Goal: Find specific fact: Find specific fact

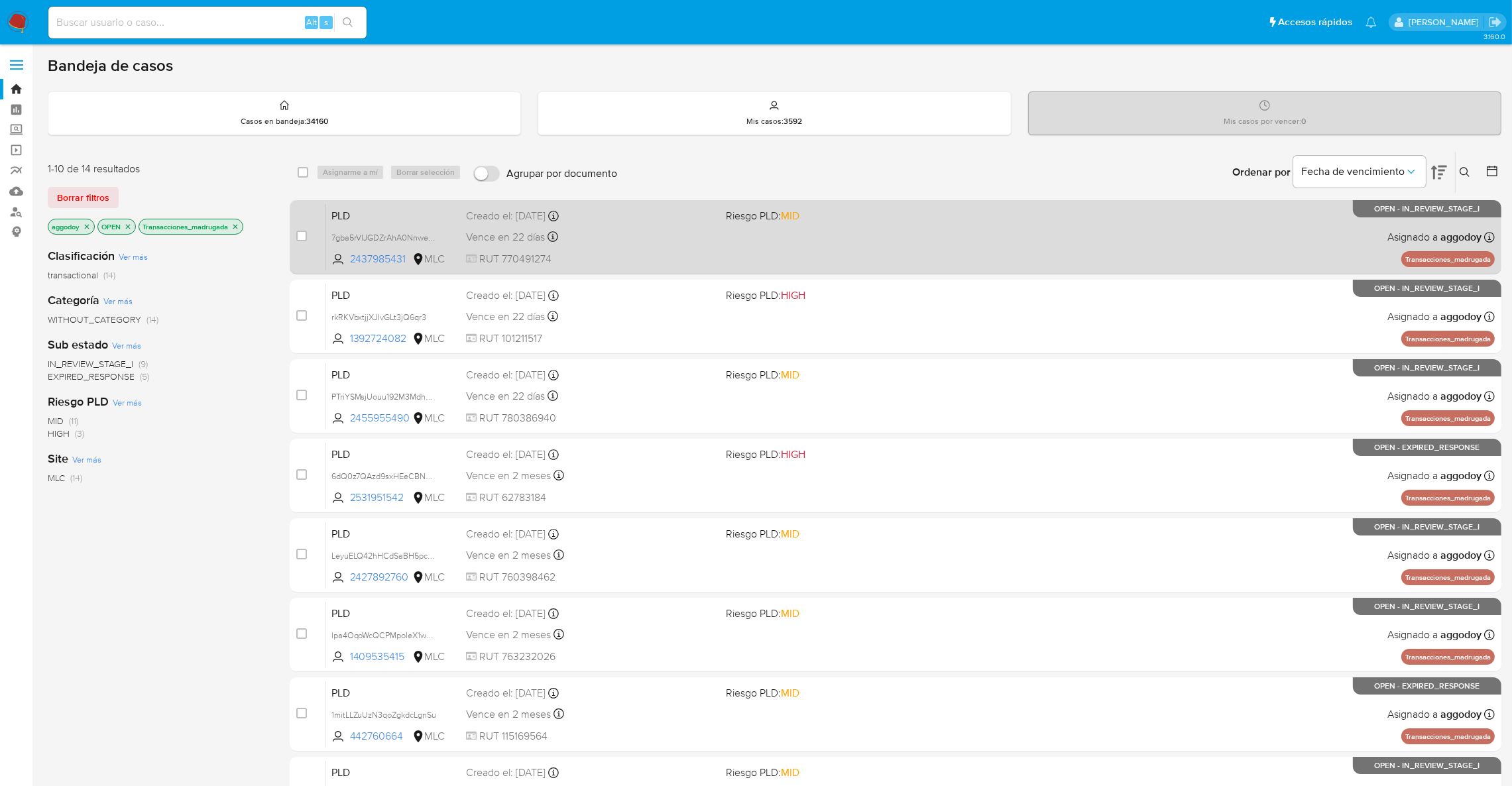
click at [785, 249] on div "PLD 7gba5rVIJGDZrAhA0NnwezZA 2437985431 MLC Riesgo PLD: MID Creado el: 12/07/20…" at bounding box center [909, 237] width 1168 height 67
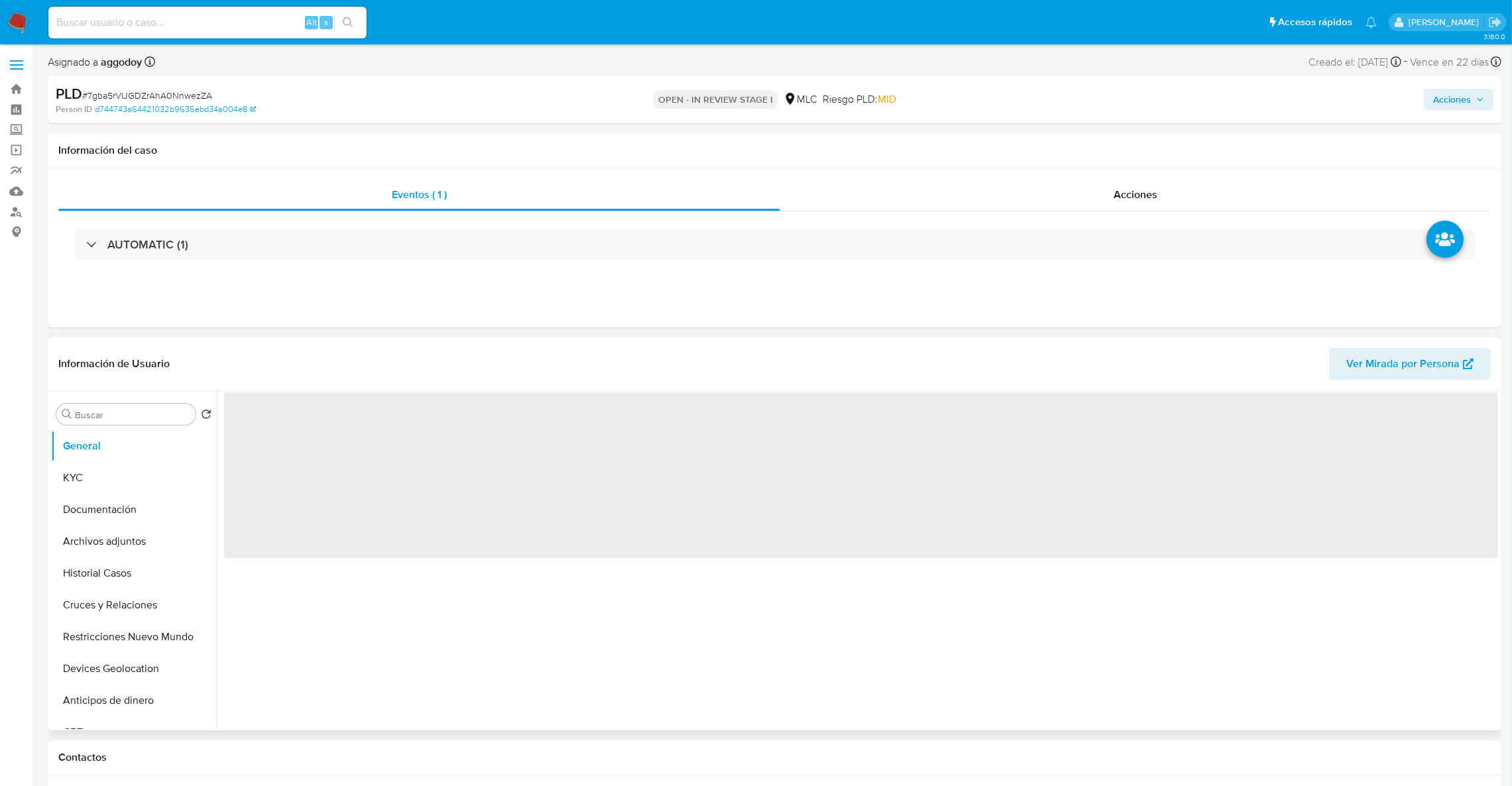
select select "10"
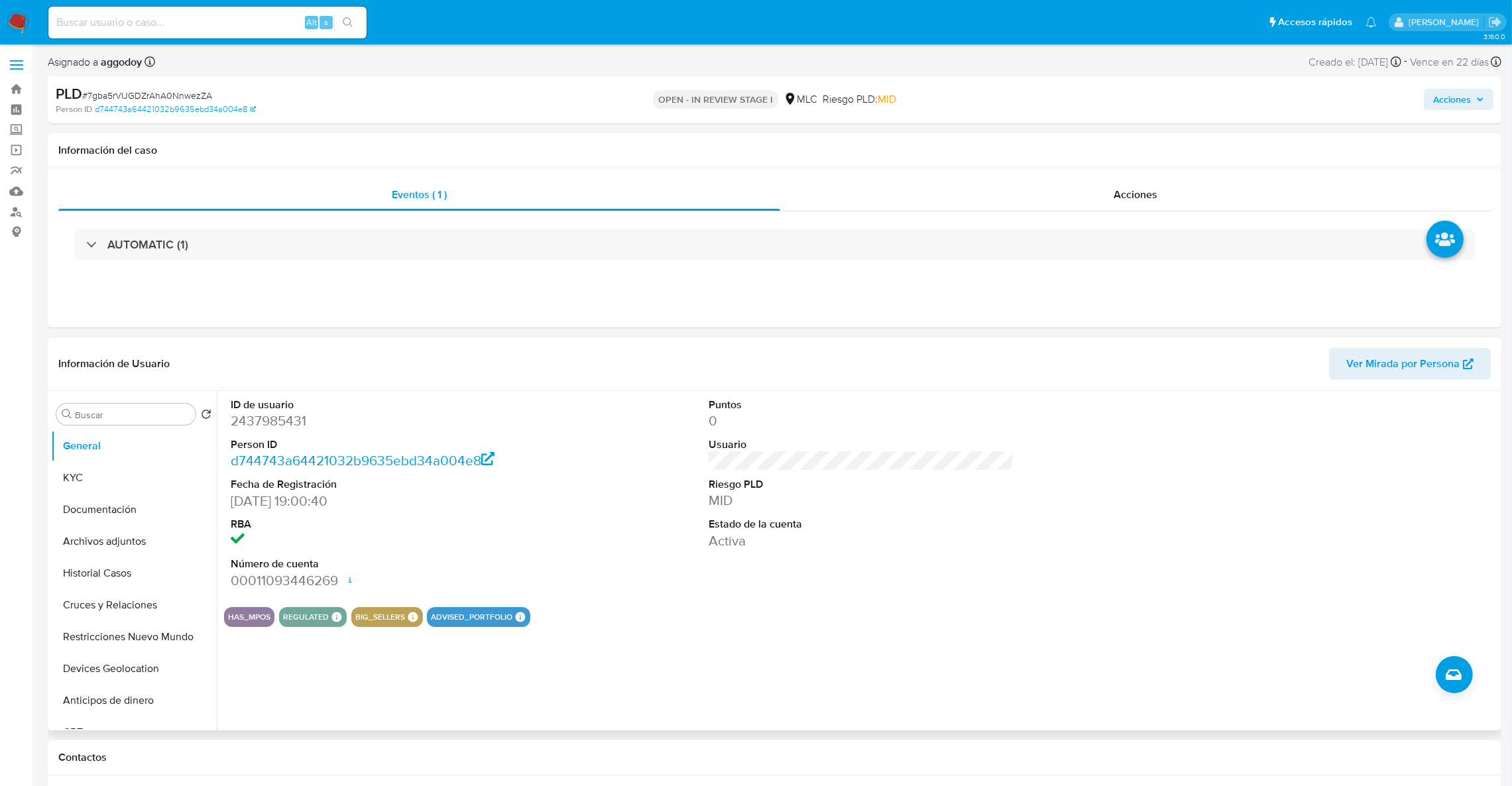
click at [242, 421] on dd "2437985431" at bounding box center [383, 421] width 305 height 18
copy dd "2437985431"
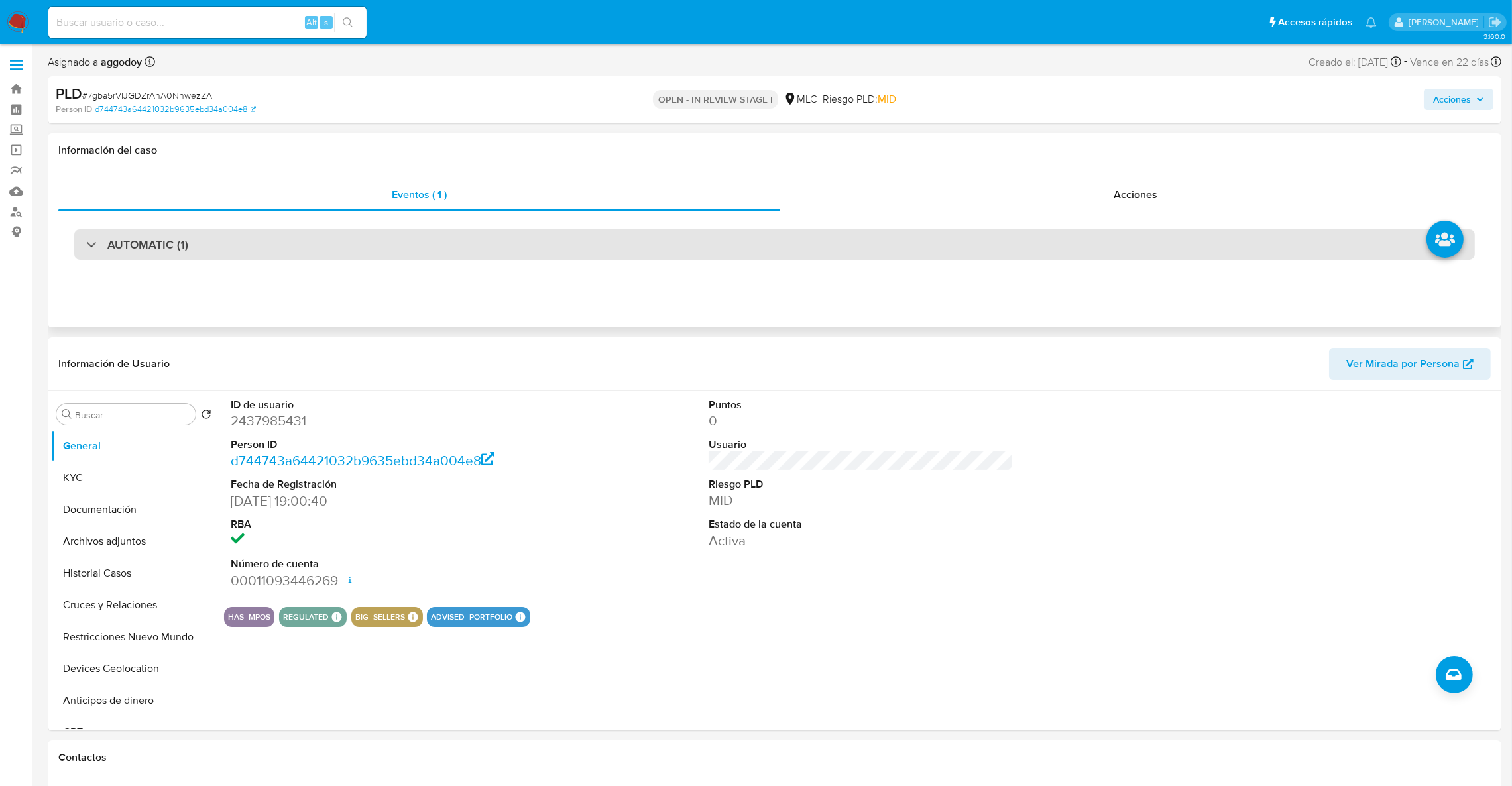
click at [196, 236] on div "AUTOMATIC (1)" at bounding box center [774, 245] width 1400 height 31
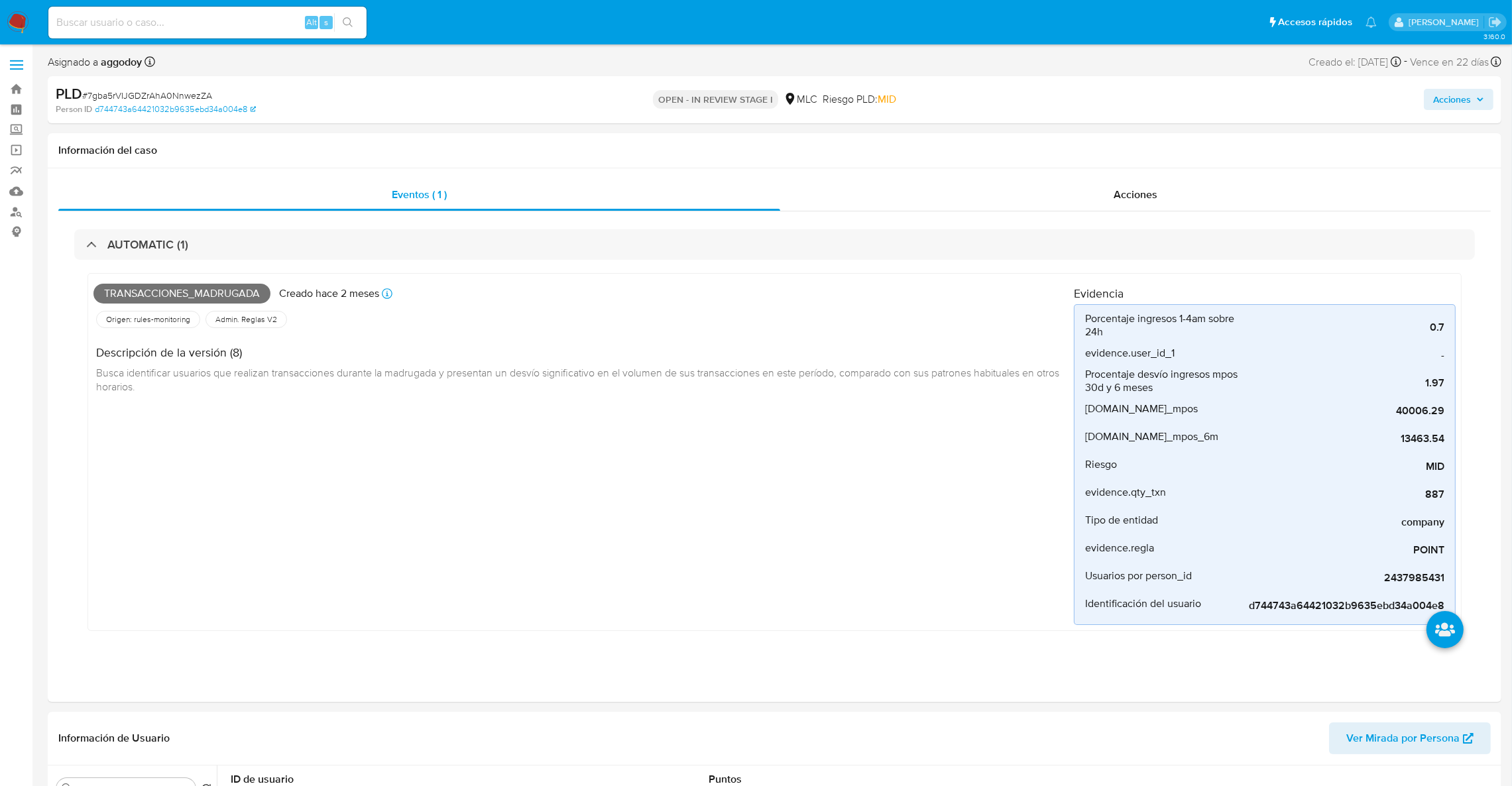
click at [116, 97] on span "# 7gba5rVIJGDZrAhA0NnwezZA" at bounding box center [147, 95] width 130 height 13
copy span "7gba5rVIJGDZrAhA0NnwezZA"
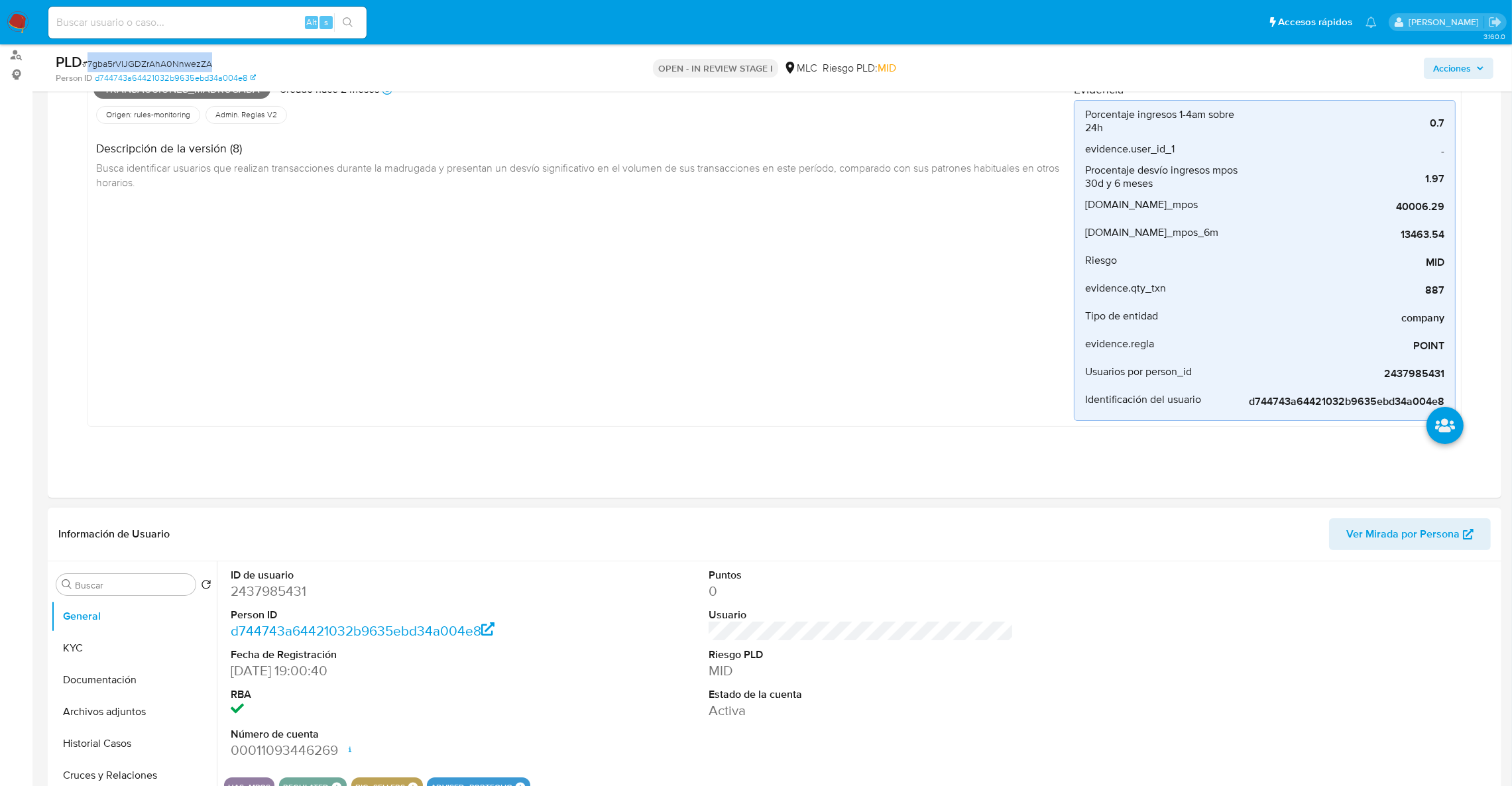
scroll to position [298, 0]
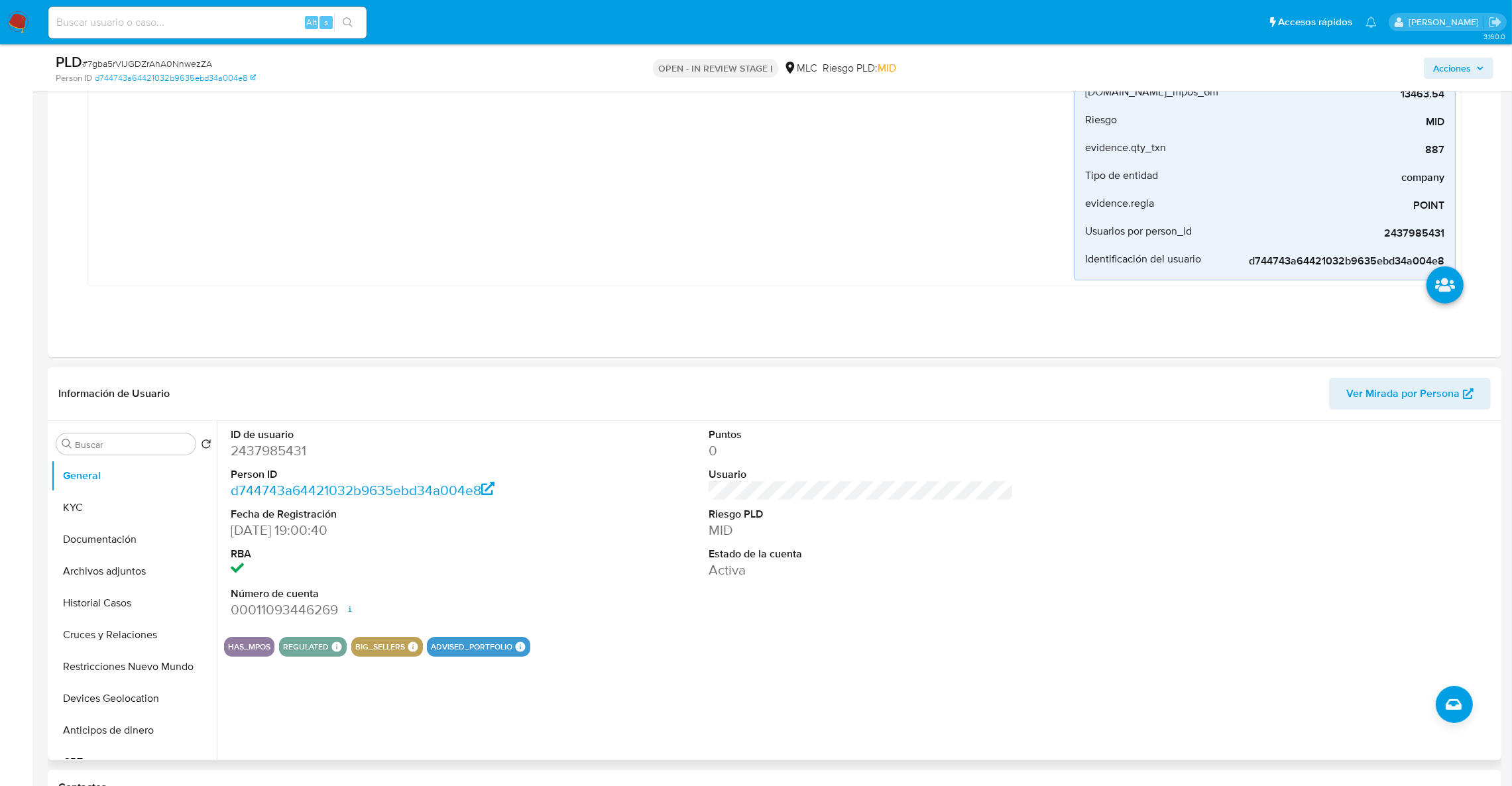
click at [264, 448] on dd "2437985431" at bounding box center [383, 450] width 305 height 18
copy dd "2437985431"
